Goal: Task Accomplishment & Management: Manage account settings

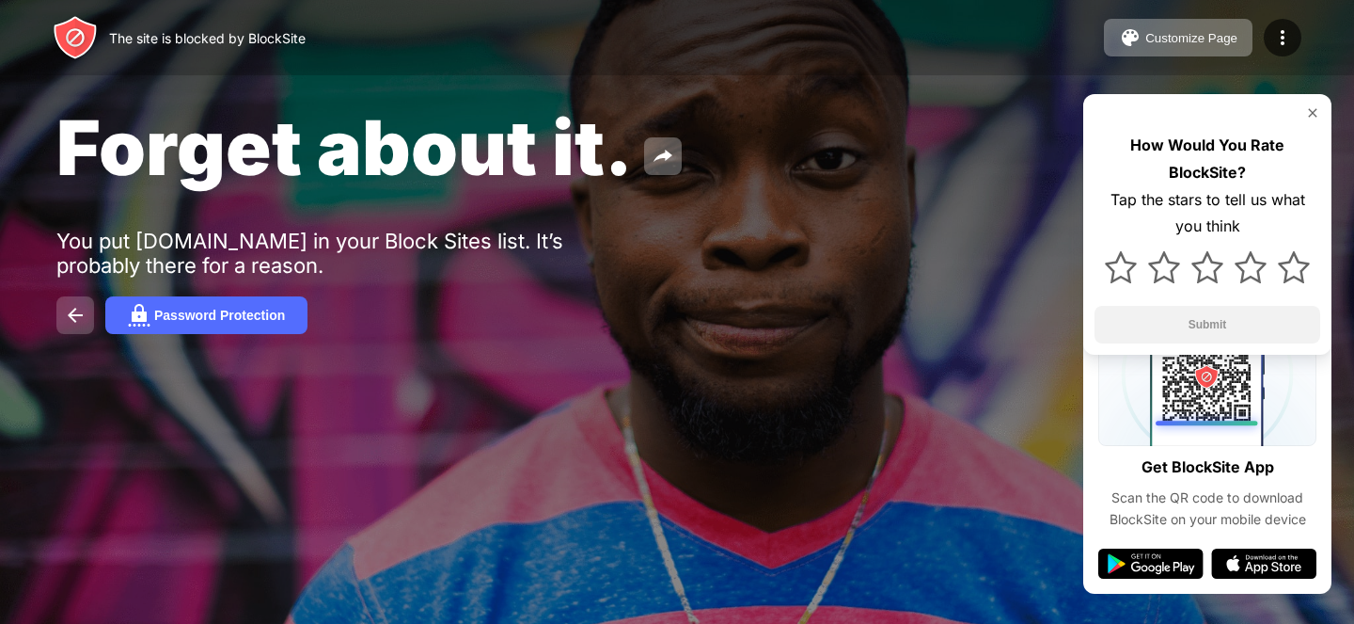
click at [70, 318] on img at bounding box center [75, 315] width 23 height 23
click at [1315, 113] on img at bounding box center [1312, 112] width 15 height 15
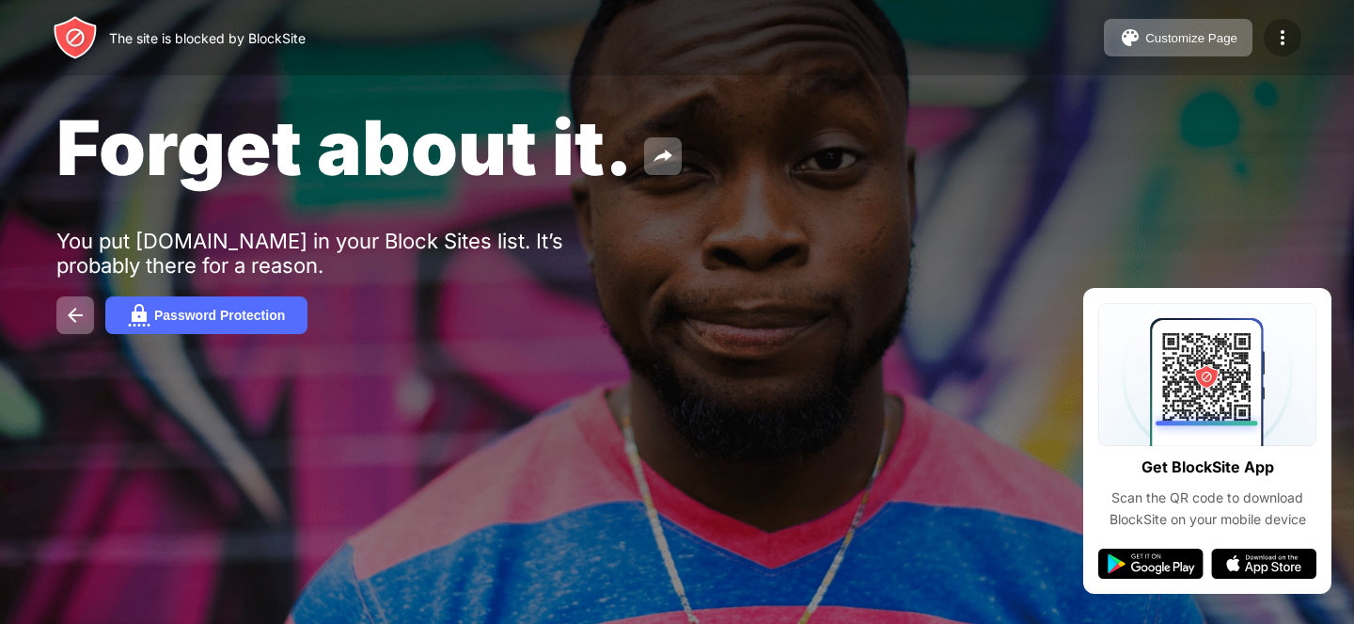
click at [1283, 49] on div at bounding box center [1283, 38] width 38 height 38
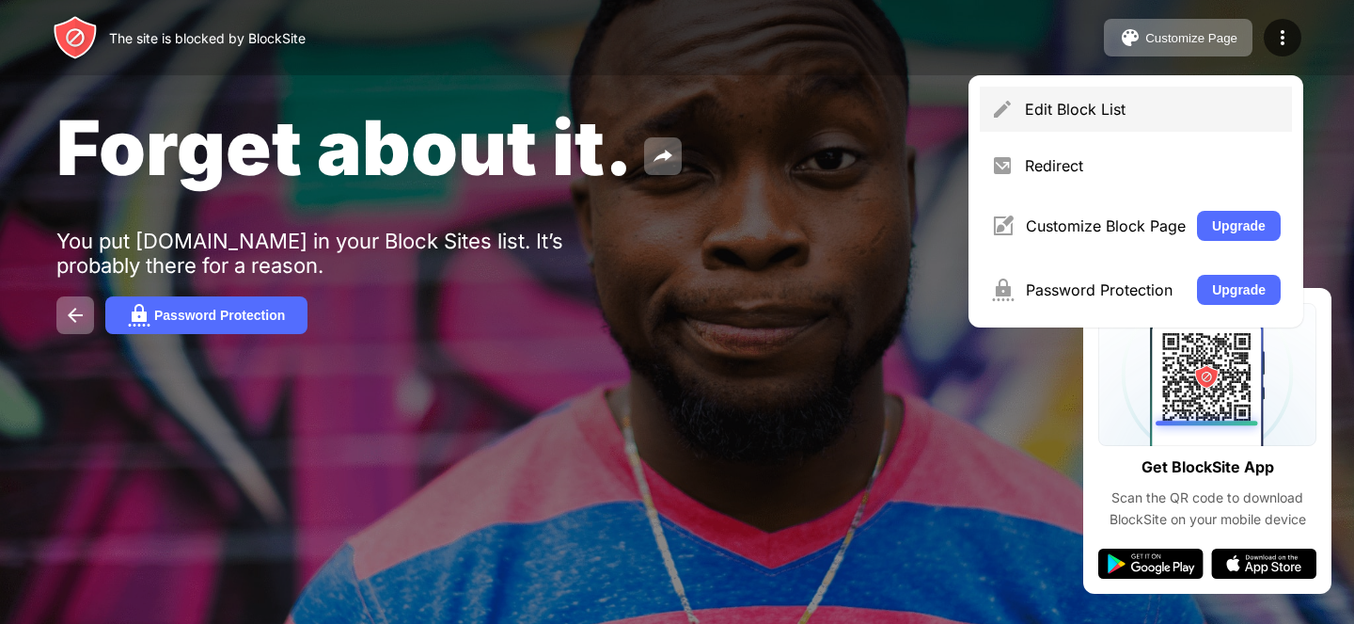
click at [1141, 122] on div "Edit Block List" at bounding box center [1136, 109] width 312 height 45
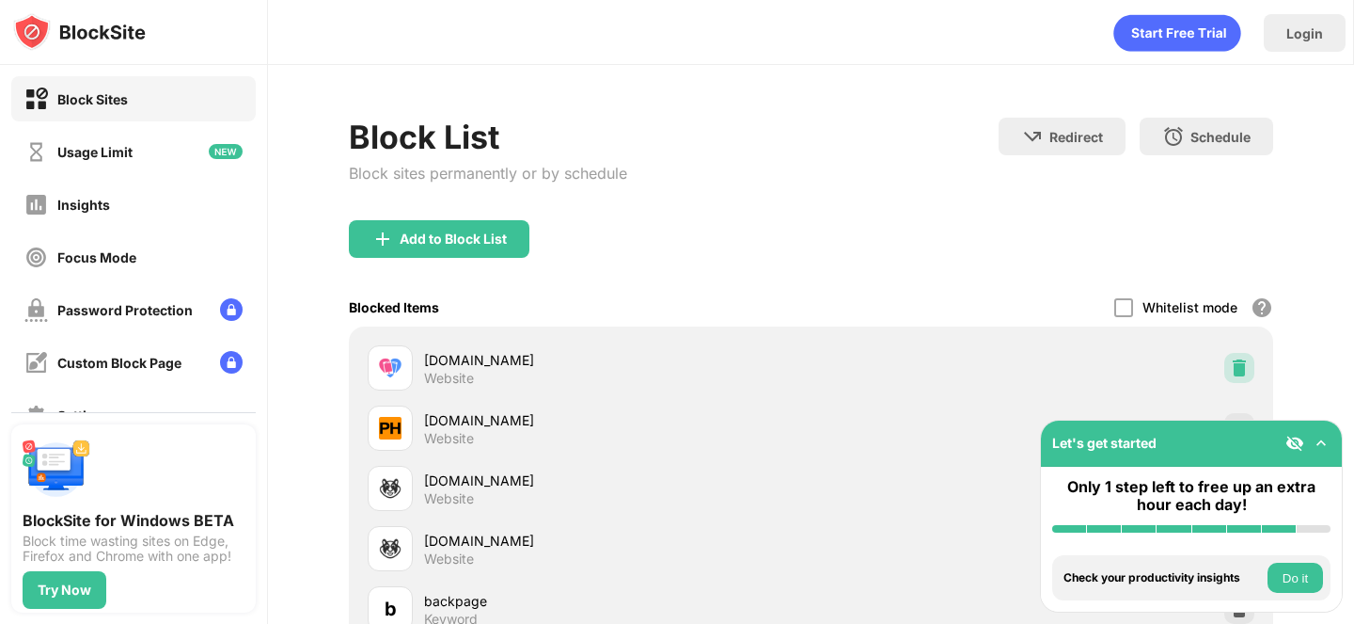
click at [1239, 362] on img at bounding box center [1239, 367] width 19 height 19
